Goal: Information Seeking & Learning: Learn about a topic

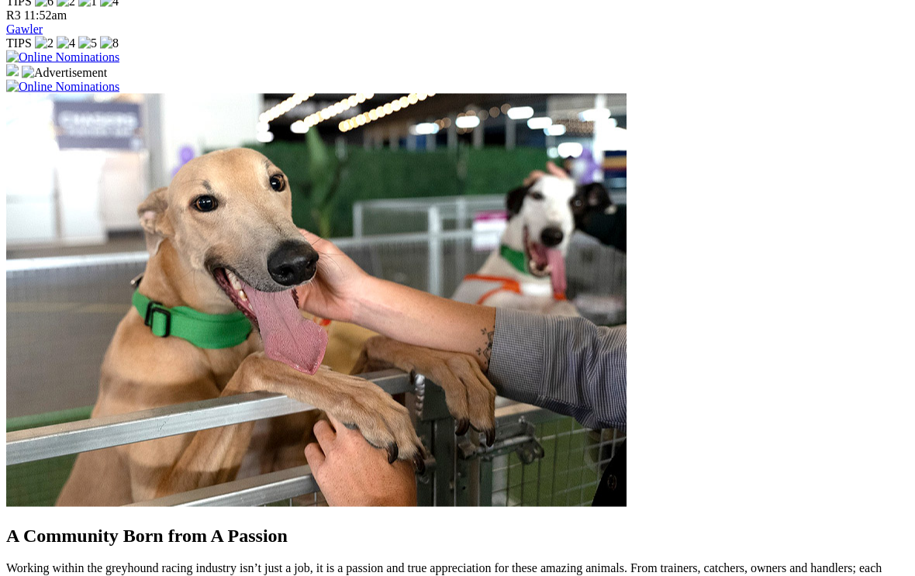
scroll to position [1162, 0]
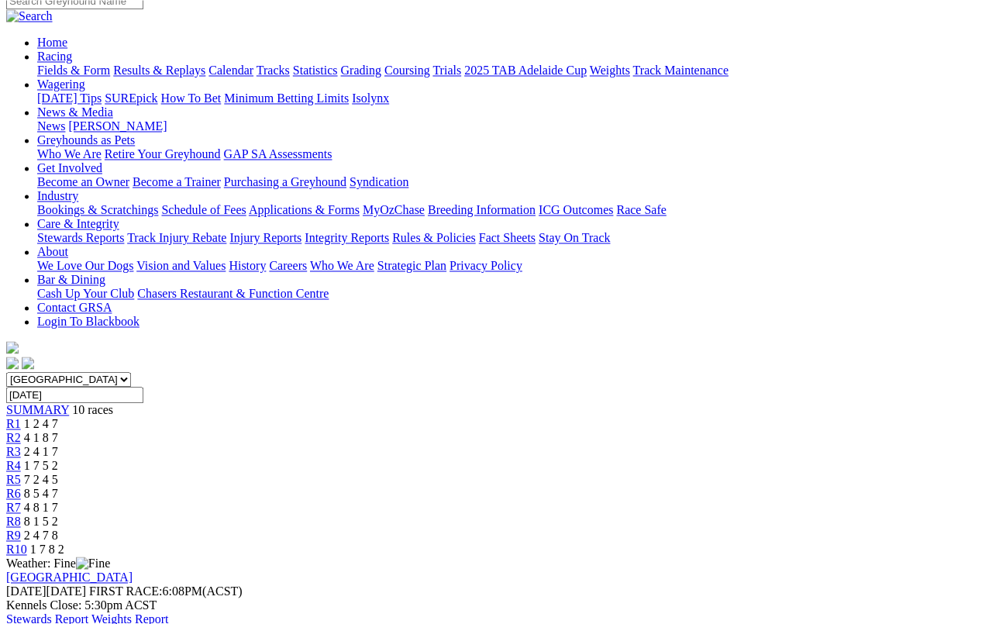
scroll to position [146, 0]
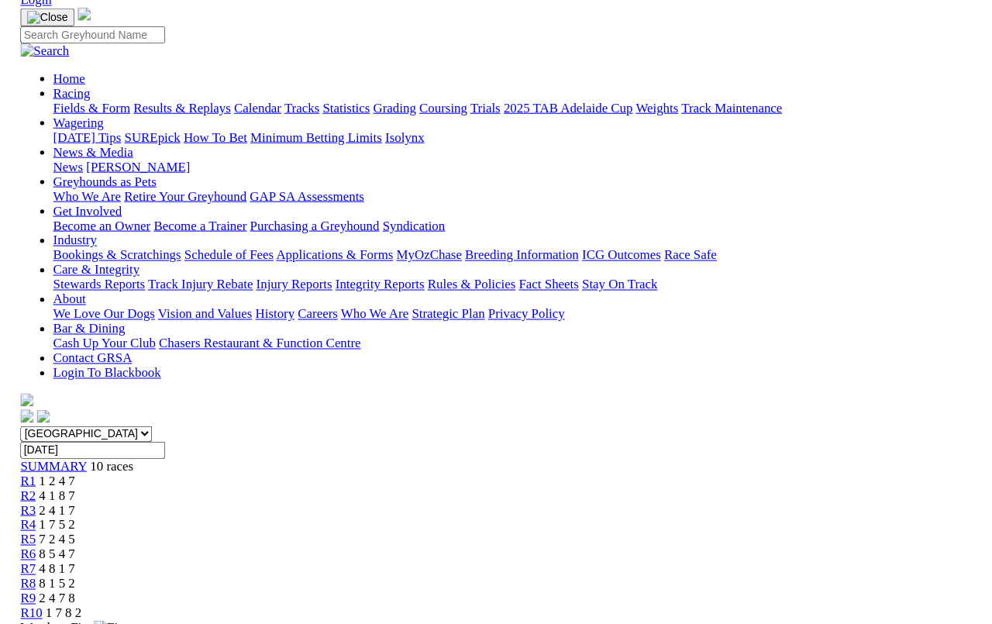
scroll to position [138, 0]
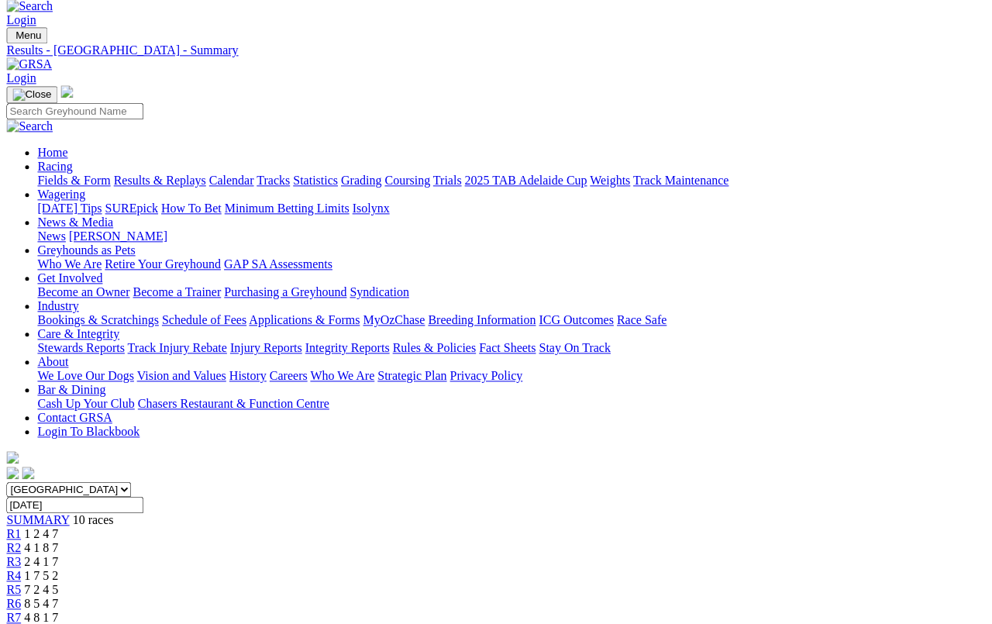
scroll to position [23, 49]
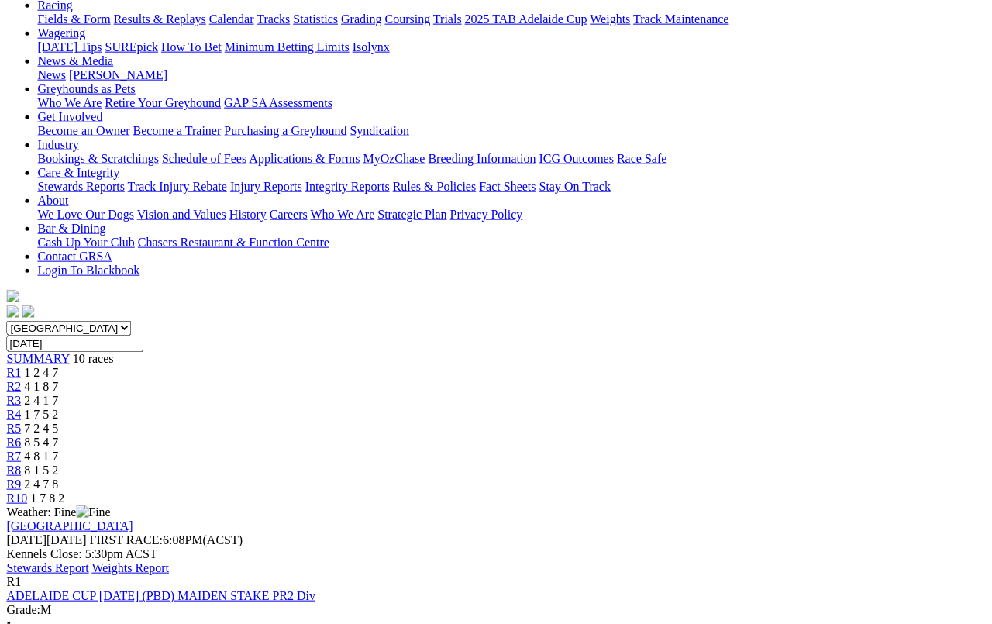
scroll to position [0, 49]
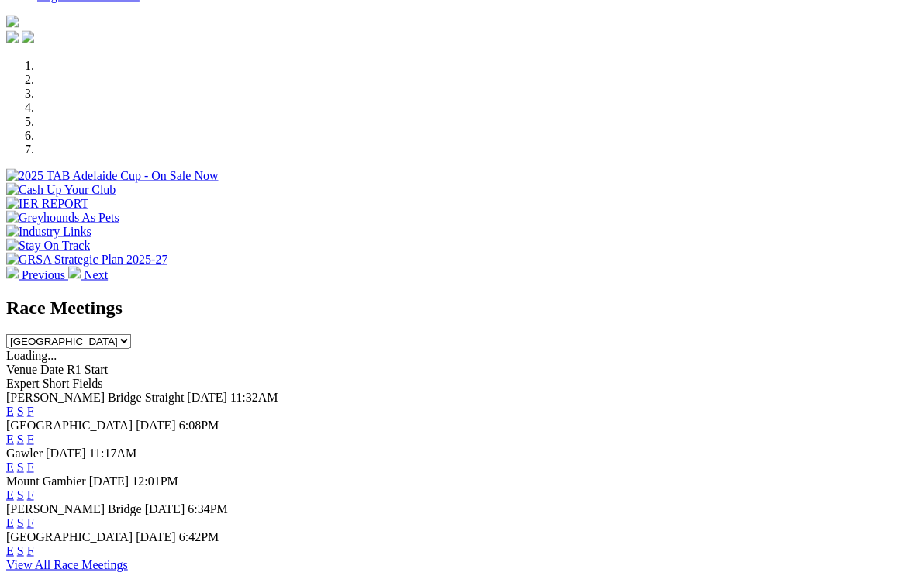
scroll to position [432, 0]
click at [34, 543] on link "F" at bounding box center [30, 549] width 7 height 13
